Goal: Task Accomplishment & Management: Manage account settings

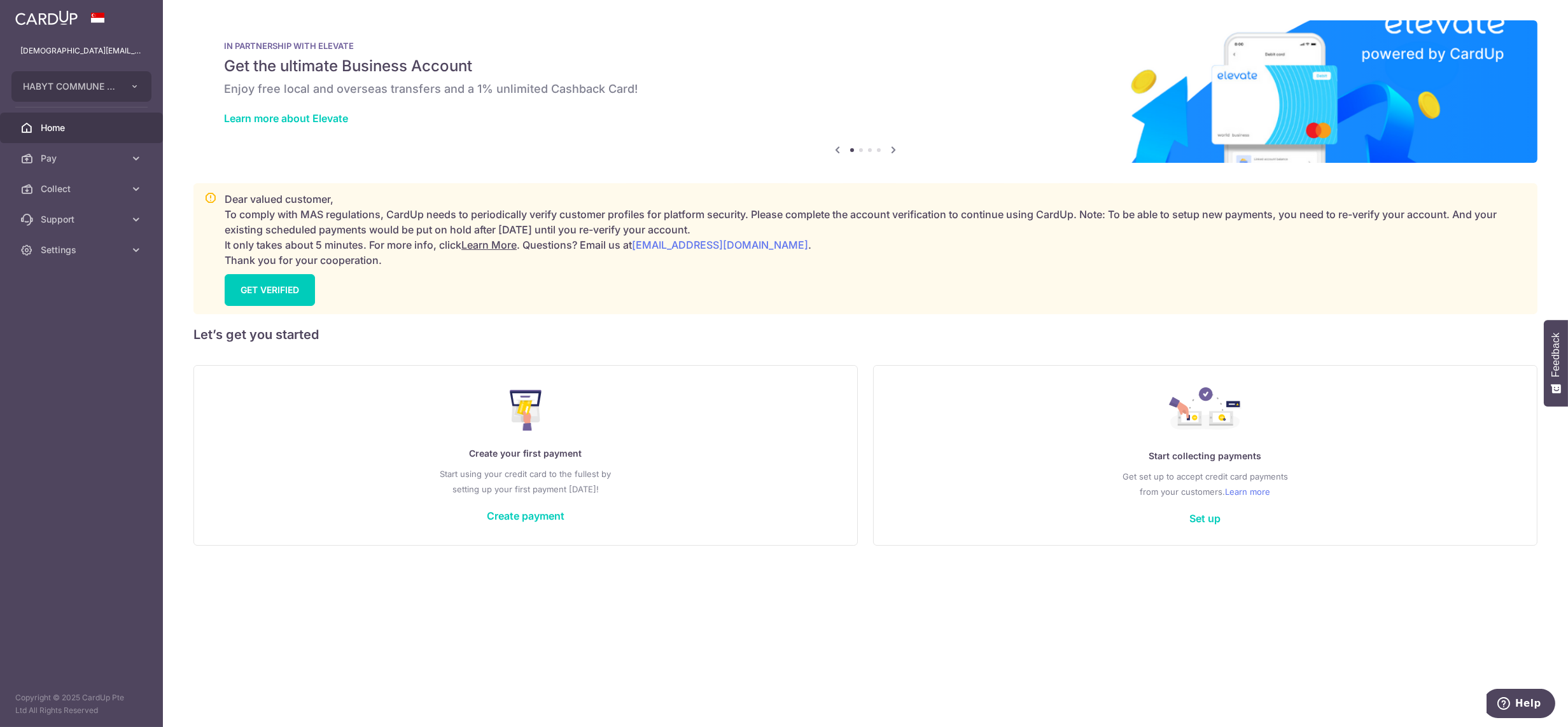
drag, startPoint x: 57, startPoint y: 189, endPoint x: 76, endPoint y: 220, distance: 36.4
click at [57, 189] on span "Collect" at bounding box center [83, 189] width 84 height 13
click at [83, 224] on span "Dashboard" at bounding box center [83, 219] width 84 height 13
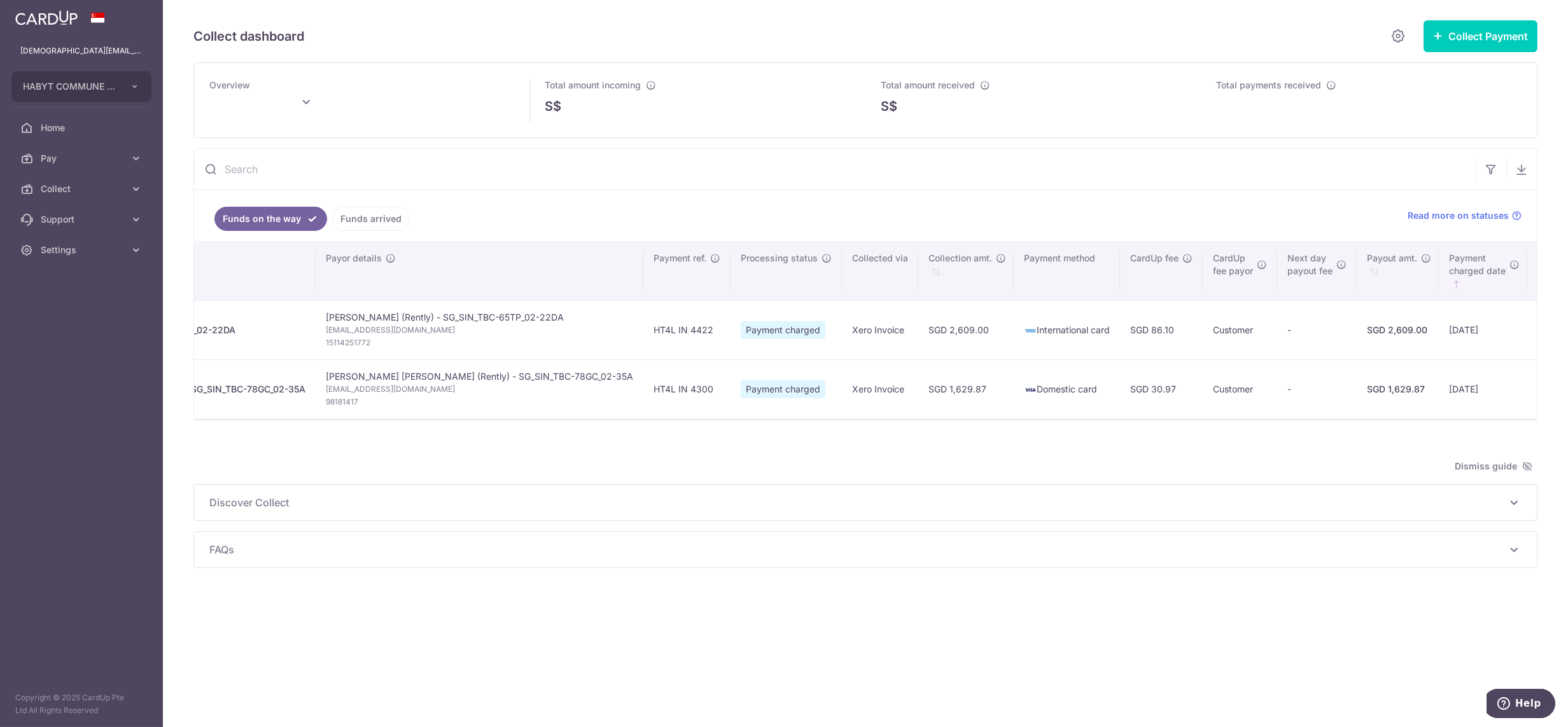
scroll to position [0, 211]
type input "September 2025"
click at [83, 266] on aside "lady.labarda+hcs2@habyt.com HABYT COMMUNE SINGAPORE 2 PTE. LTD. HABYT COMMUNE S…" at bounding box center [82, 363] width 163 height 727
click at [71, 254] on span "Settings" at bounding box center [83, 250] width 84 height 13
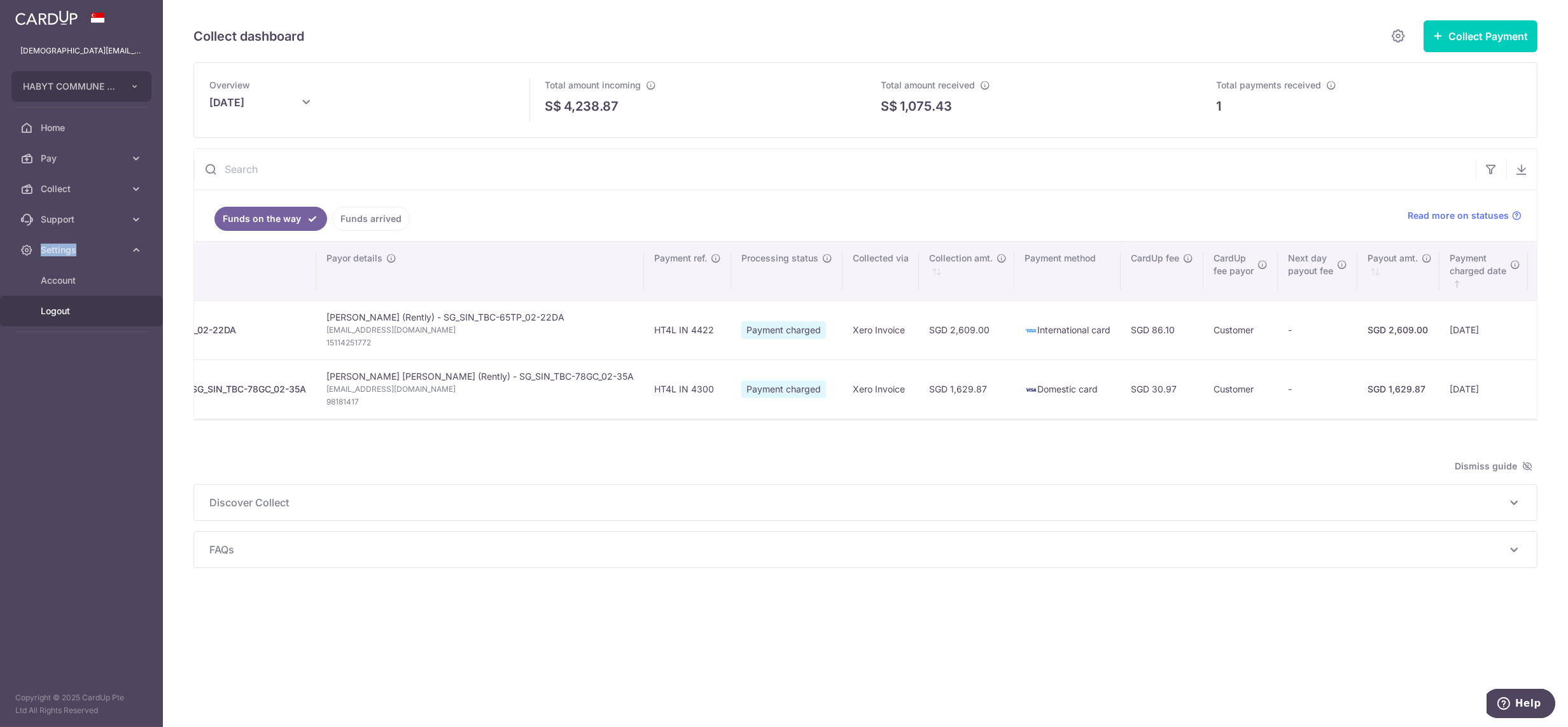
click at [68, 315] on span "Logout" at bounding box center [83, 310] width 84 height 13
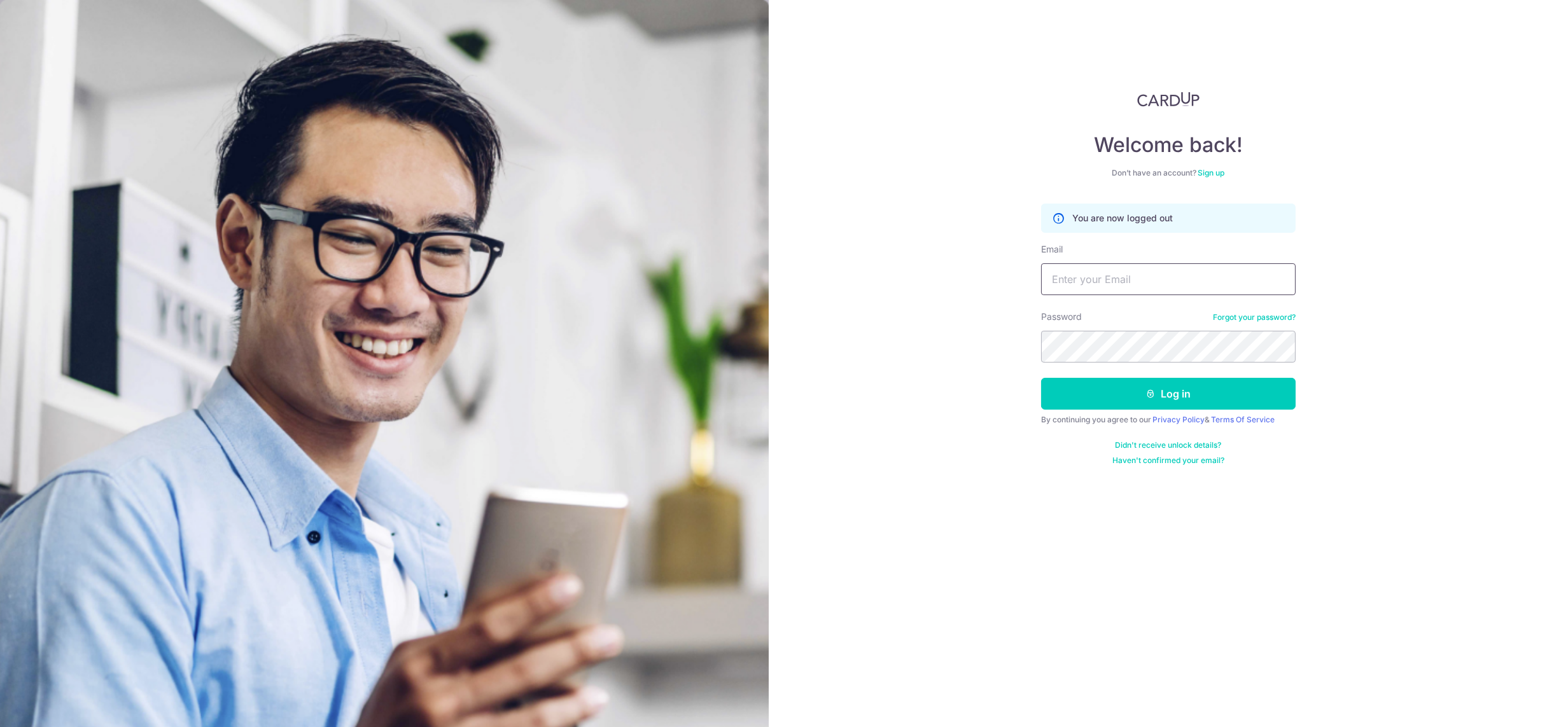
click at [1175, 288] on input "Email" at bounding box center [1168, 279] width 255 height 32
type input "[DEMOGRAPHIC_DATA][EMAIL_ADDRESS][DOMAIN_NAME]"
click at [1134, 394] on button "Log in" at bounding box center [1168, 394] width 255 height 32
